Goal: Task Accomplishment & Management: Manage account settings

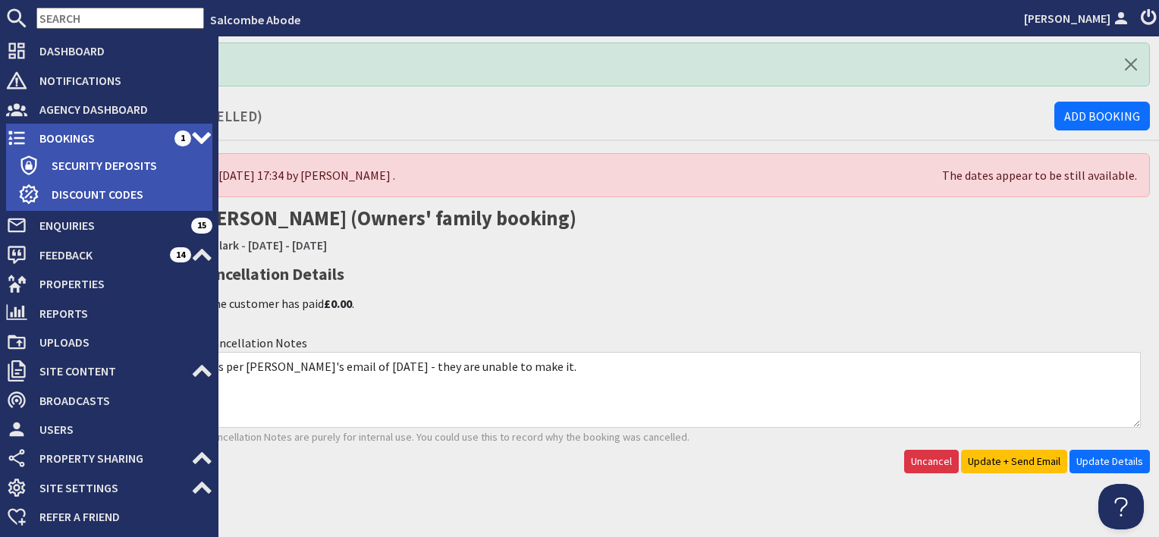
click at [52, 134] on span "Bookings" at bounding box center [100, 138] width 147 height 24
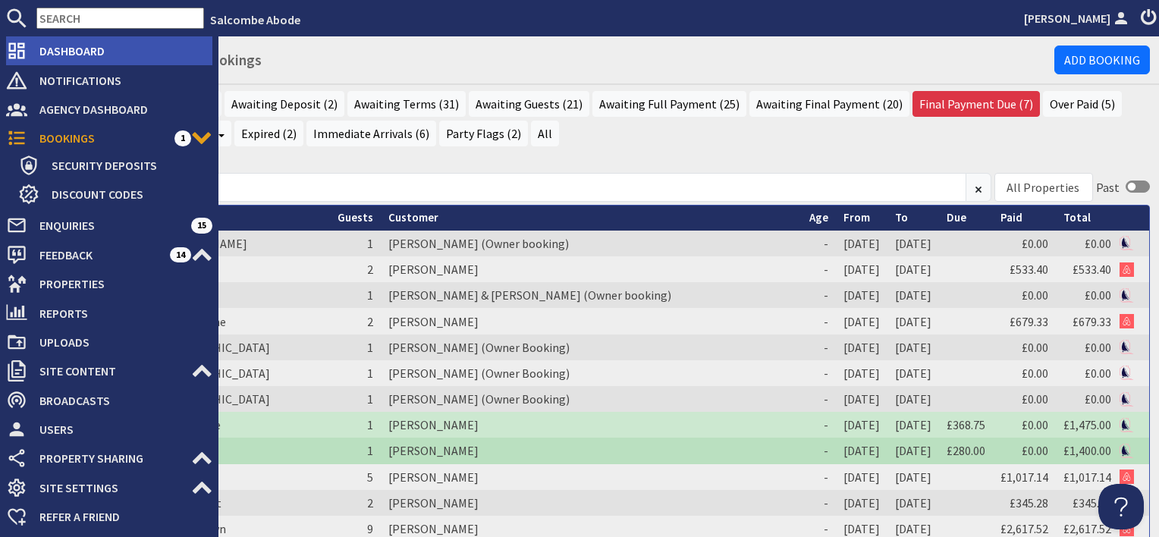
click at [58, 54] on span "Dashboard" at bounding box center [119, 51] width 185 height 24
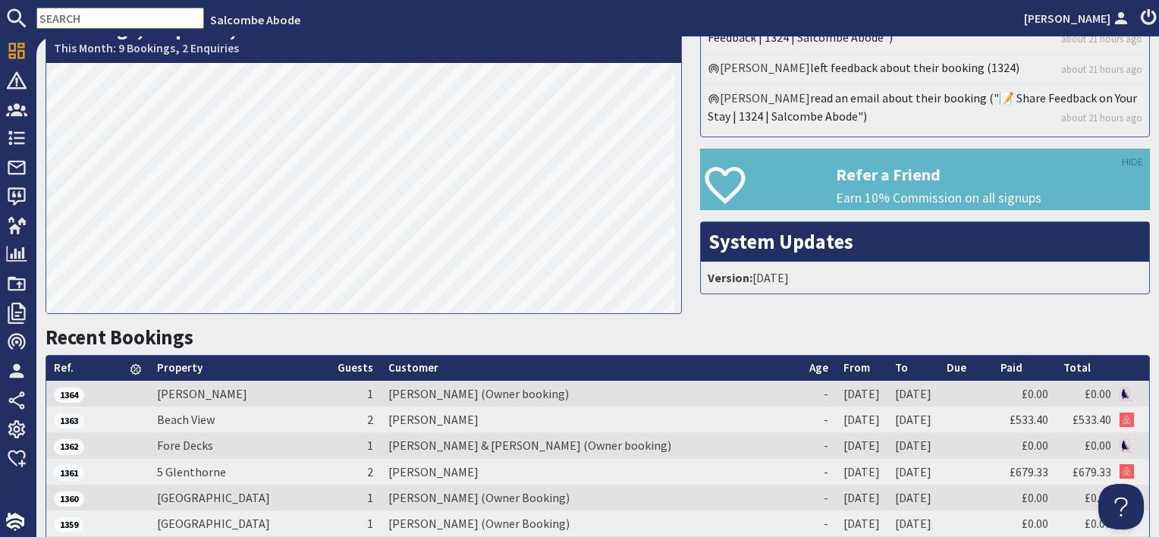
scroll to position [303, 0]
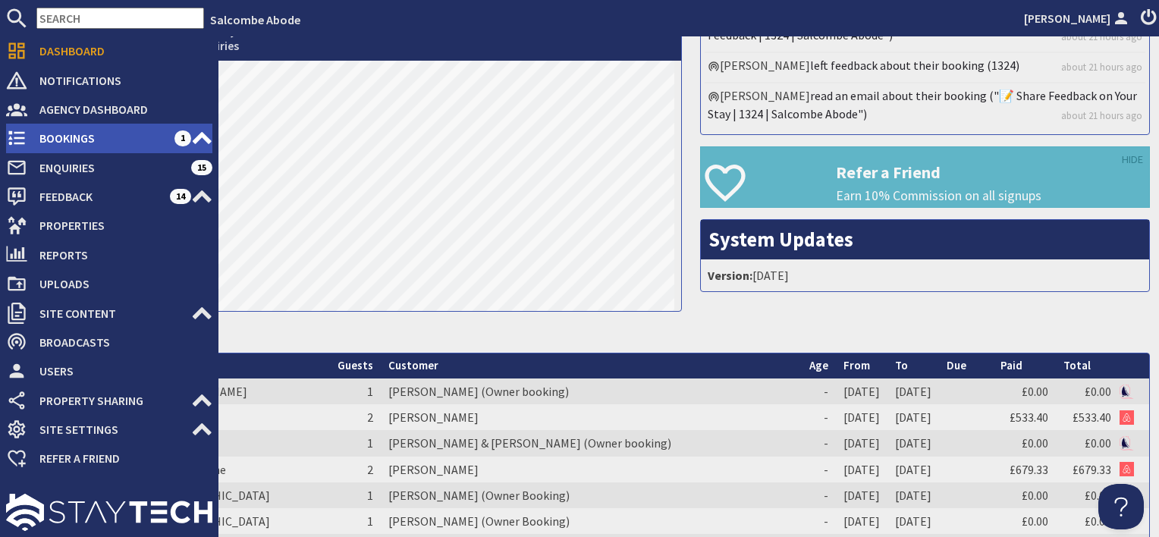
click at [85, 140] on span "Bookings" at bounding box center [100, 138] width 147 height 24
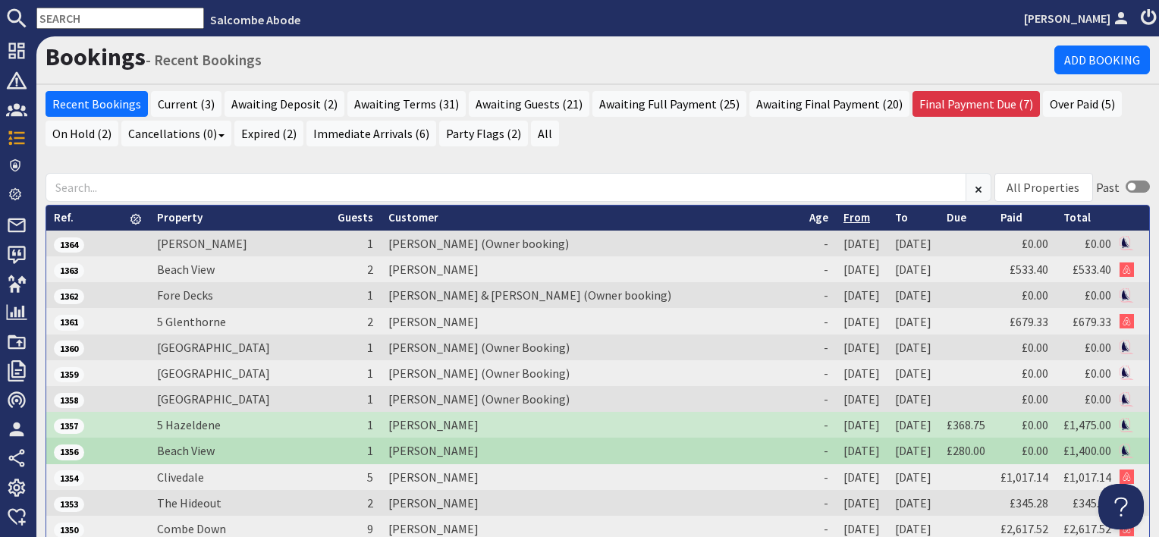
click at [844, 216] on link "From" at bounding box center [857, 217] width 27 height 14
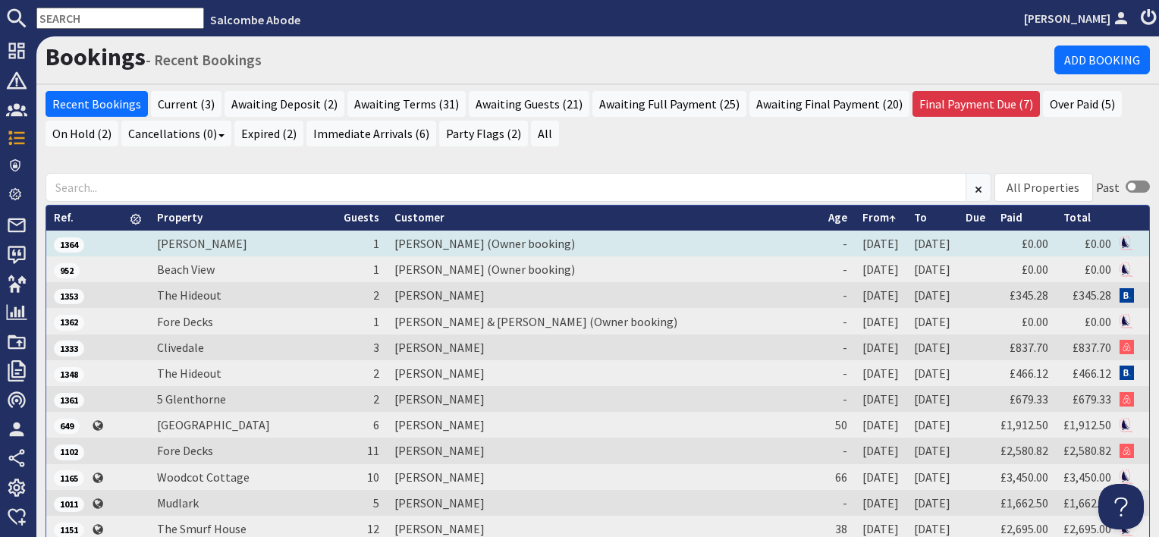
click at [435, 243] on td "[PERSON_NAME] (Owner booking)" at bounding box center [604, 244] width 434 height 26
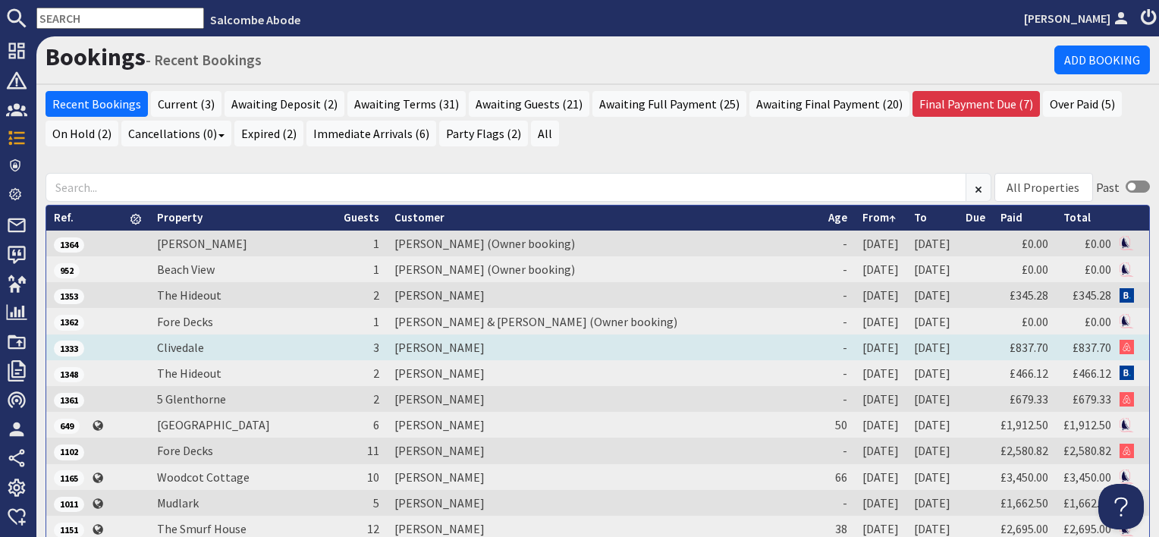
click at [402, 345] on td "Steven James" at bounding box center [604, 348] width 434 height 26
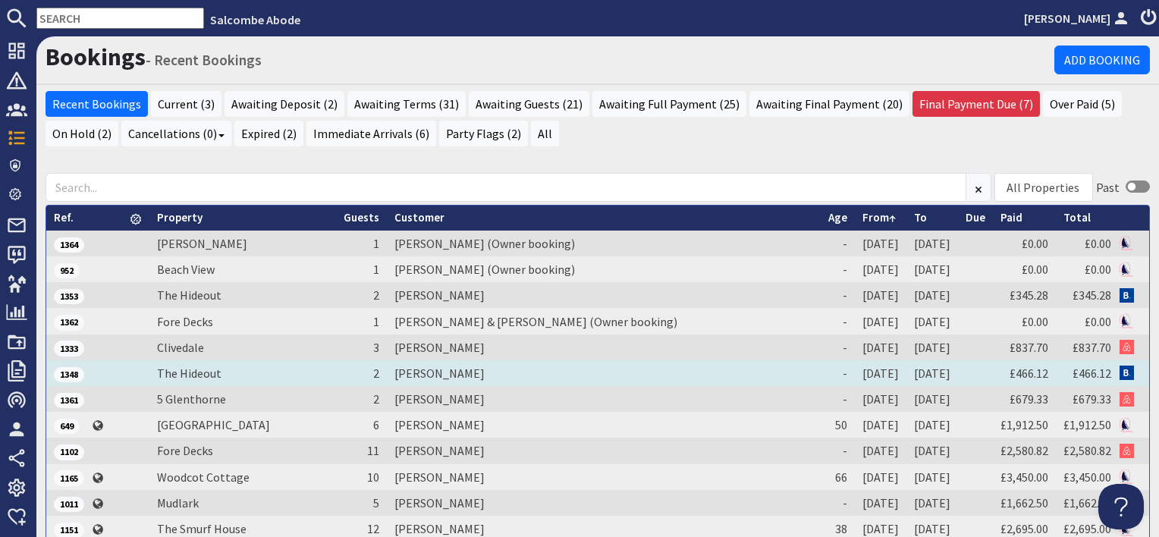
click at [407, 375] on td "[PERSON_NAME]" at bounding box center [604, 373] width 434 height 26
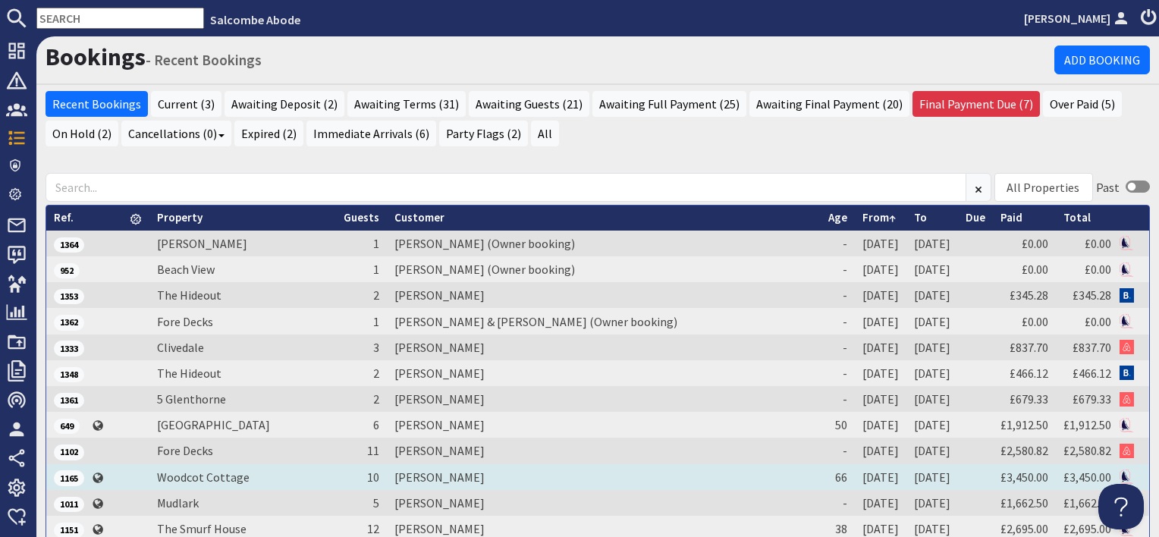
click at [404, 474] on td "John Tucker" at bounding box center [604, 477] width 434 height 26
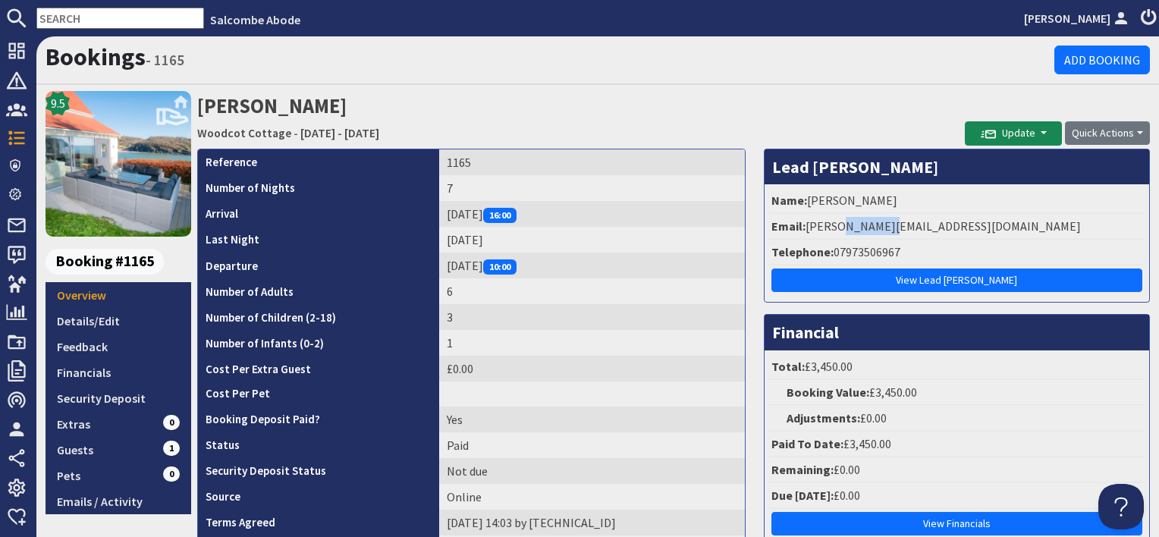
drag, startPoint x: 873, startPoint y: 225, endPoint x: 834, endPoint y: 229, distance: 39.0
click at [834, 229] on li "Email: john@jctucker.co.uk" at bounding box center [956, 227] width 377 height 26
copy li "jctucker"
click at [70, 331] on link "Details/Edit" at bounding box center [119, 321] width 146 height 26
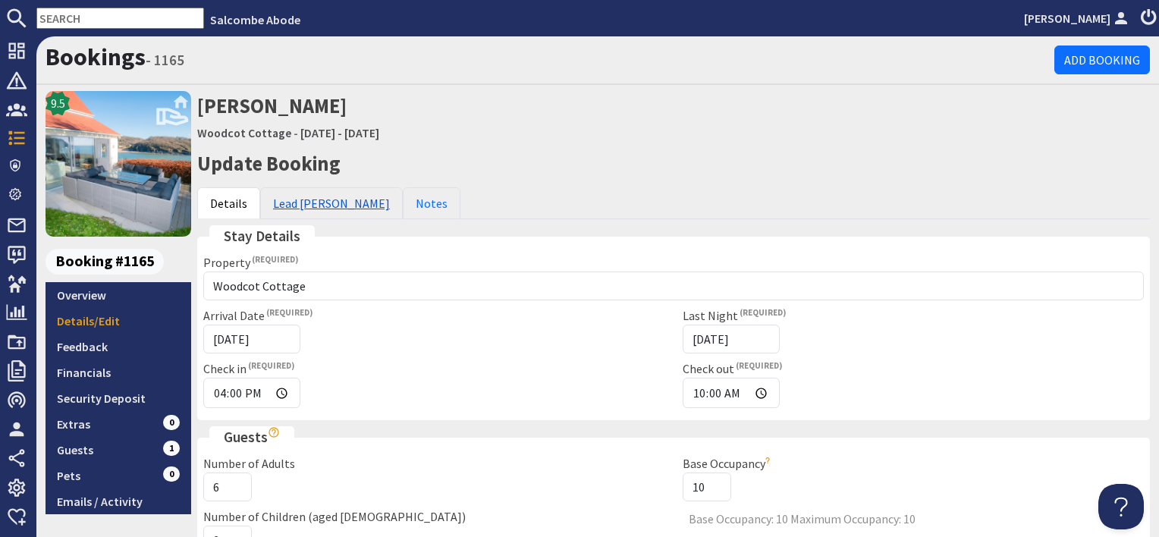
click at [316, 210] on link "Lead Booker" at bounding box center [331, 203] width 143 height 32
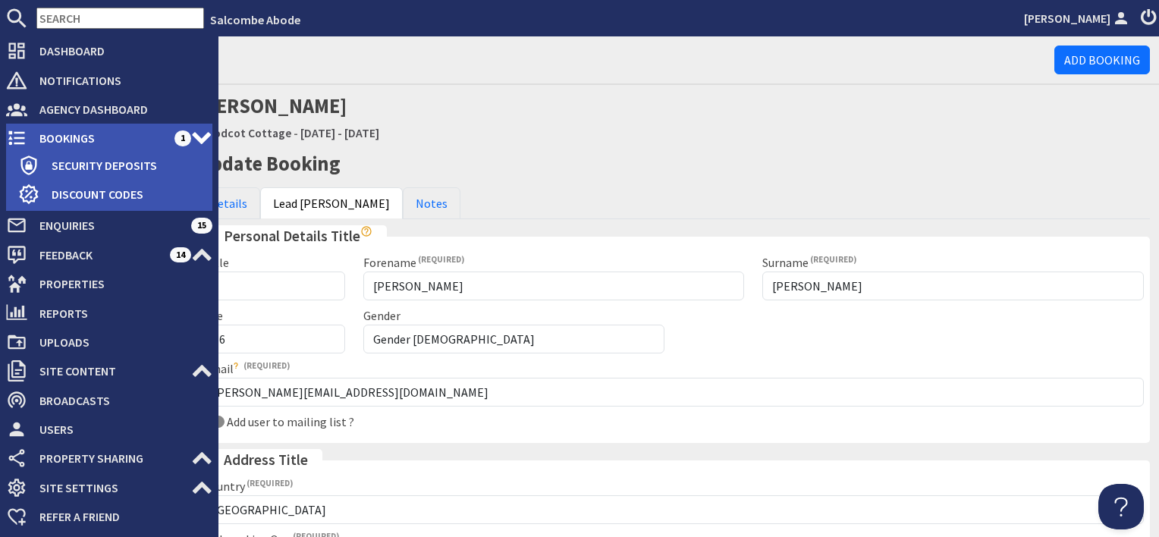
click at [48, 127] on span "Bookings" at bounding box center [100, 138] width 147 height 24
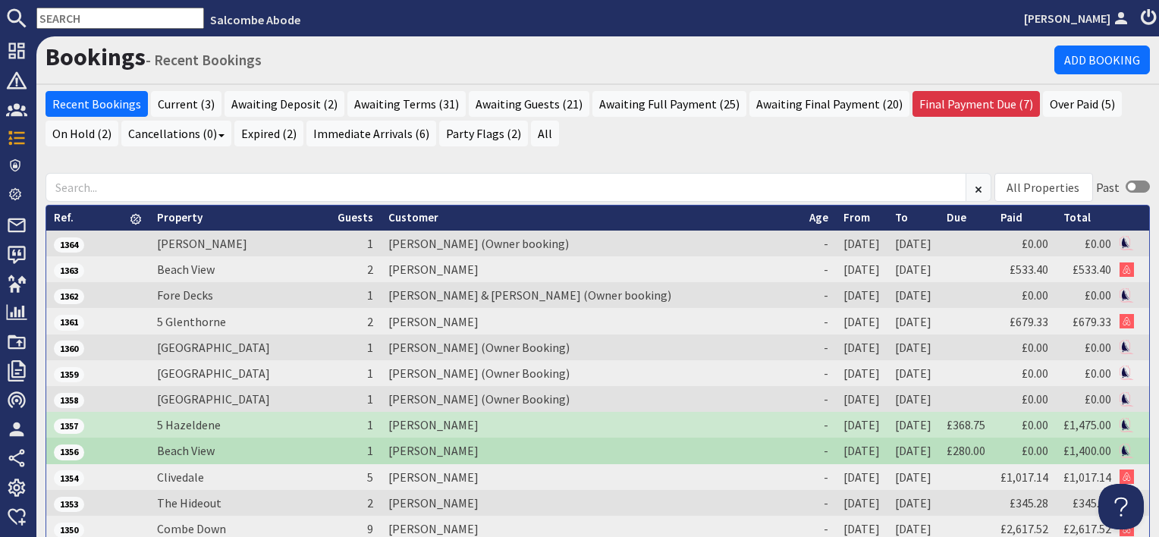
click at [844, 216] on link "From" at bounding box center [857, 217] width 27 height 14
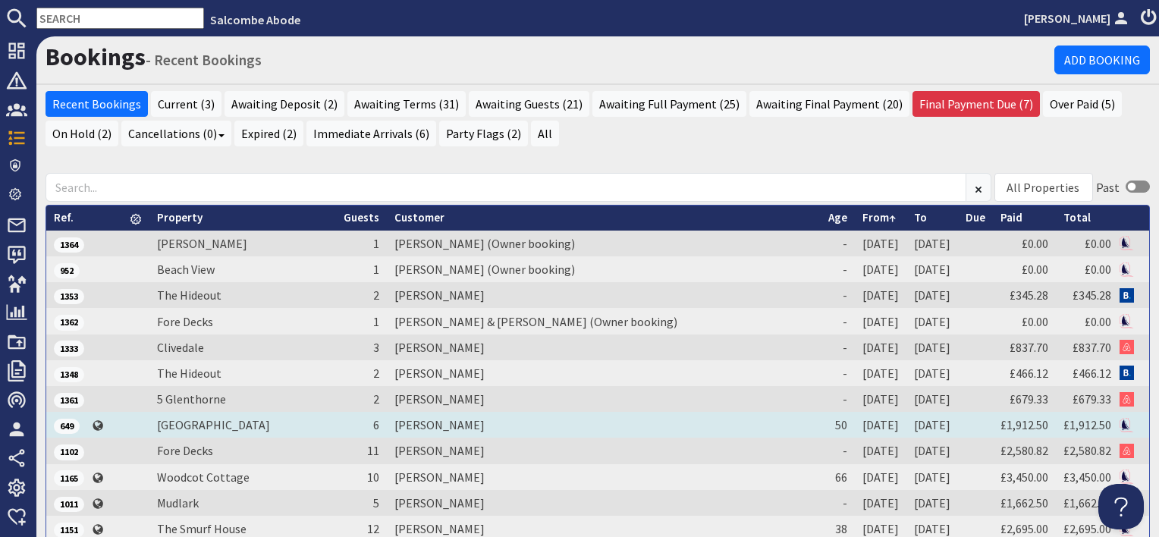
click at [411, 428] on td "Simon Davies" at bounding box center [604, 425] width 434 height 26
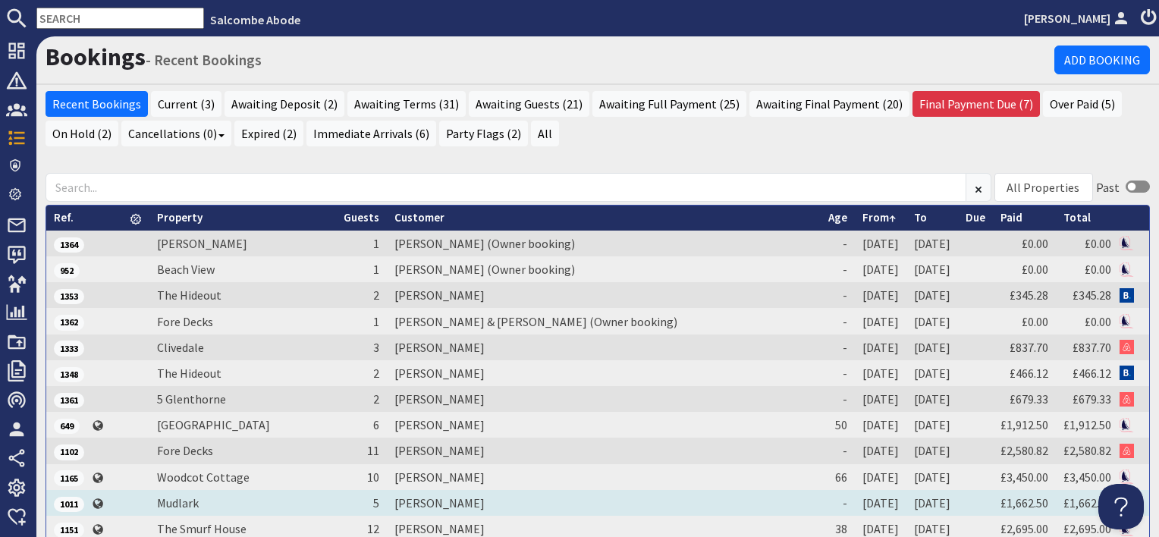
scroll to position [76, 0]
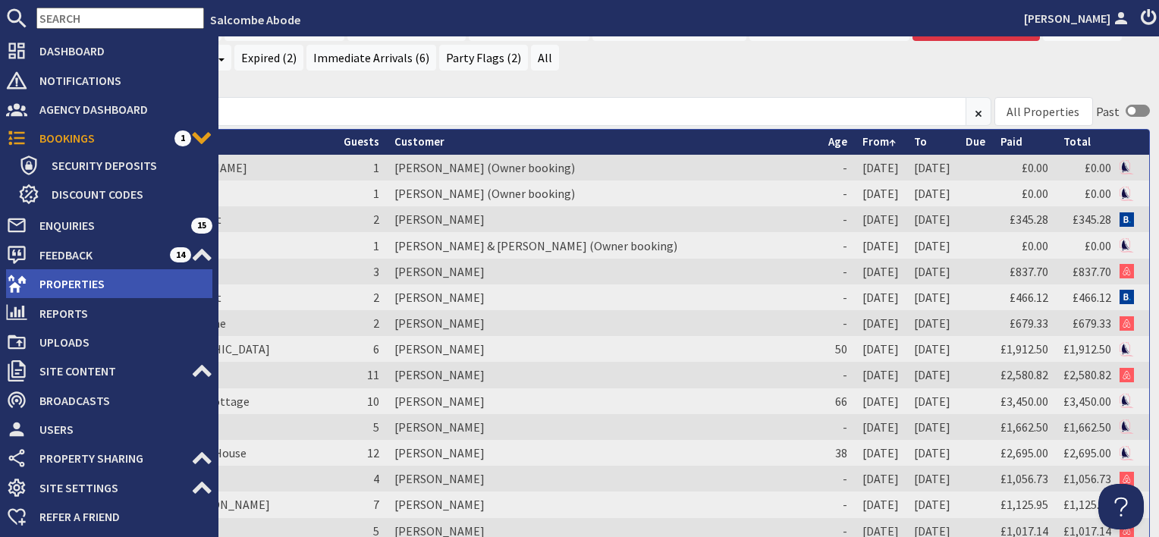
click at [51, 276] on span "Properties" at bounding box center [119, 284] width 185 height 24
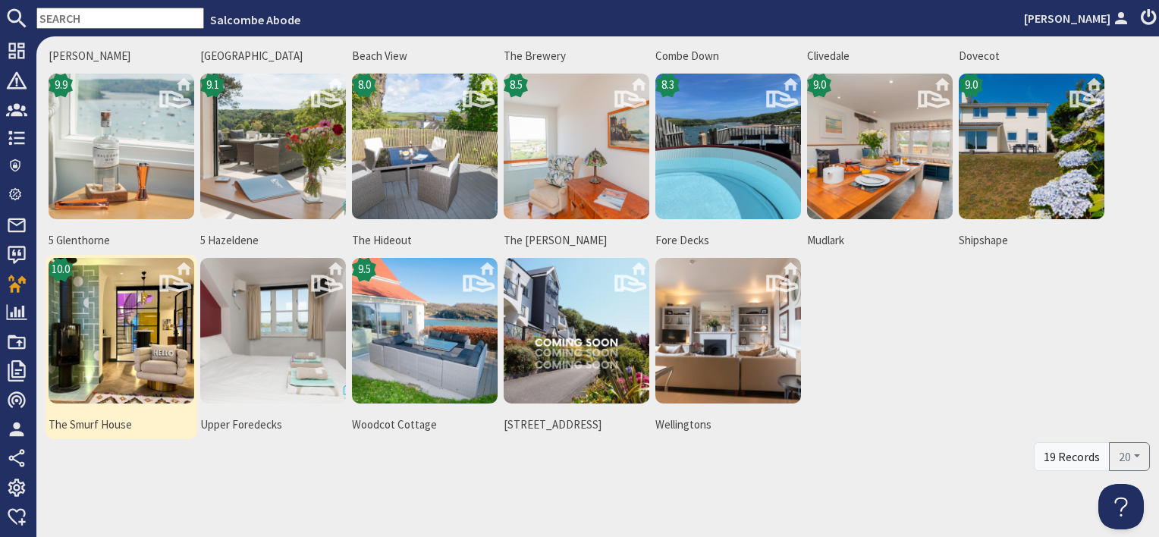
scroll to position [286, 0]
